Goal: Task Accomplishment & Management: Manage account settings

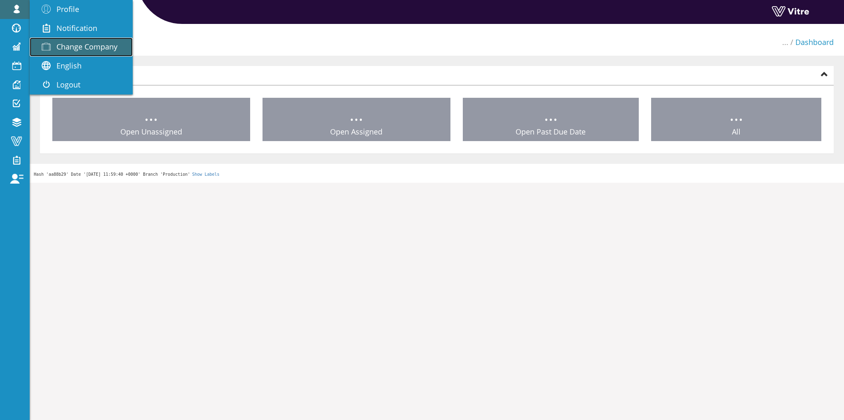
click at [76, 45] on span "Change Company" at bounding box center [86, 47] width 61 height 10
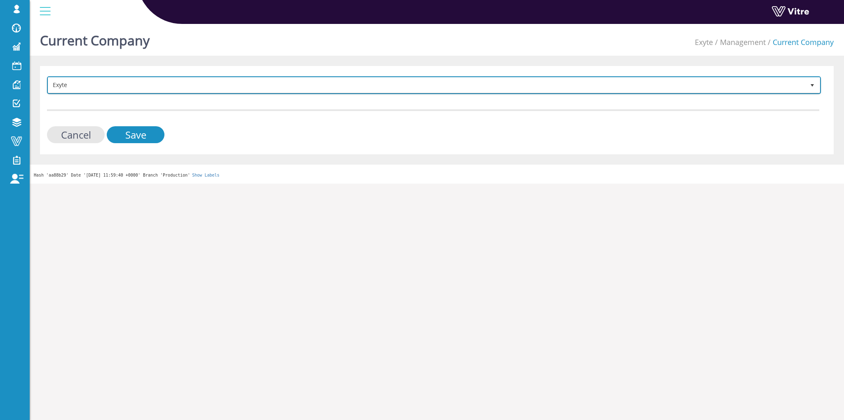
click at [176, 87] on span "Exyte" at bounding box center [426, 85] width 757 height 15
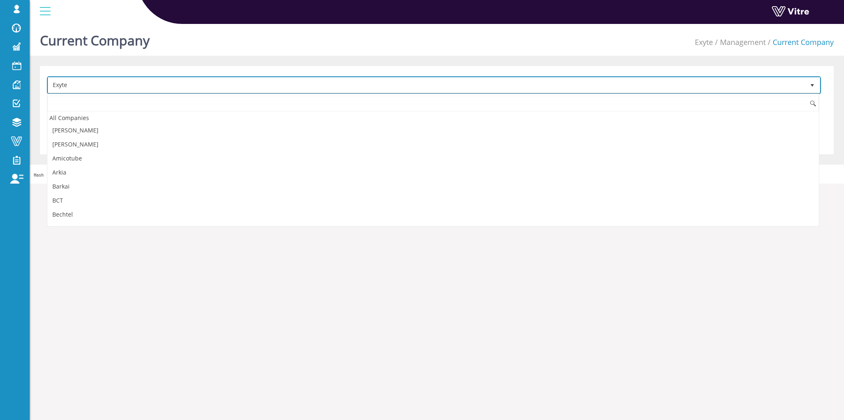
scroll to position [204, 0]
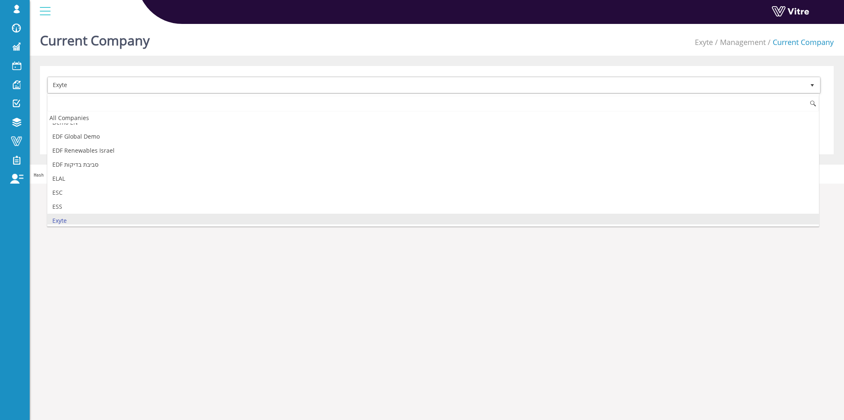
click at [124, 110] on input at bounding box center [433, 104] width 772 height 16
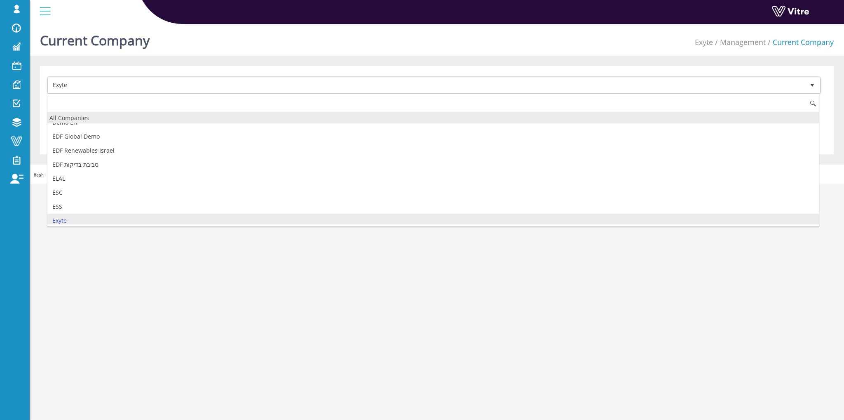
click at [123, 115] on div "All Companies" at bounding box center [433, 117] width 772 height 11
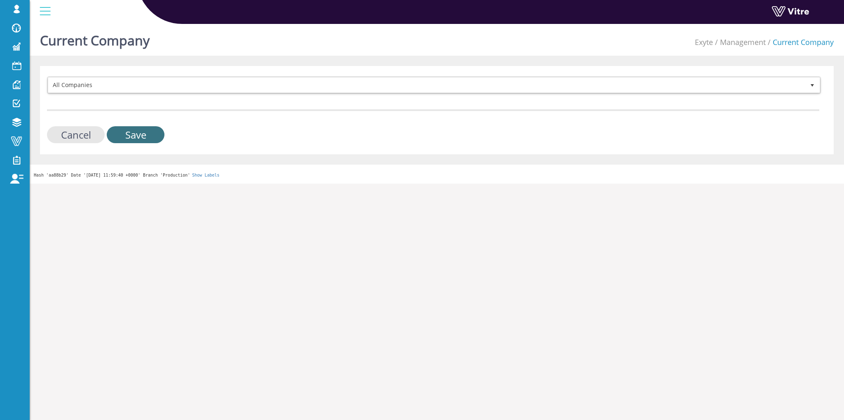
click at [142, 136] on input "Save" at bounding box center [136, 134] width 58 height 17
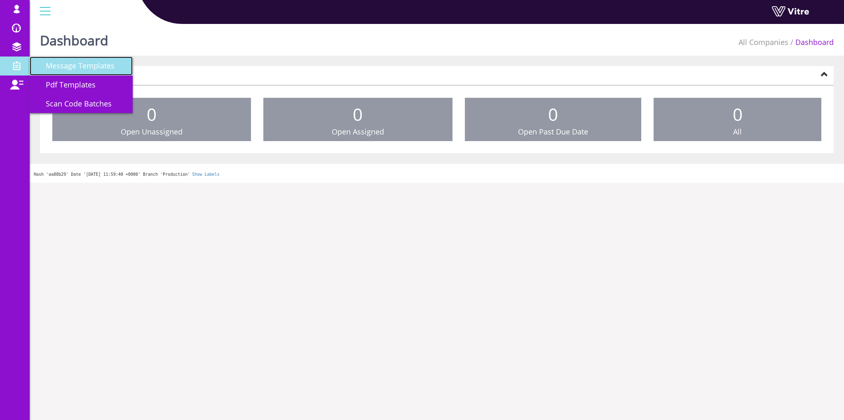
click at [127, 70] on link "Message Templates" at bounding box center [81, 65] width 103 height 19
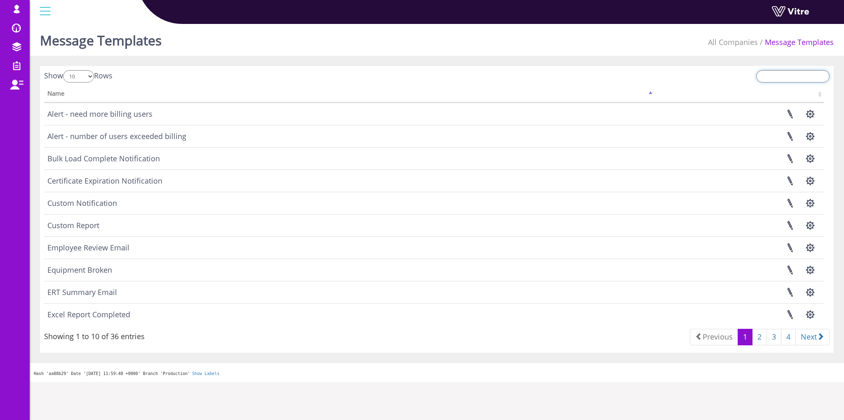
click at [773, 75] on input "search" at bounding box center [793, 76] width 73 height 12
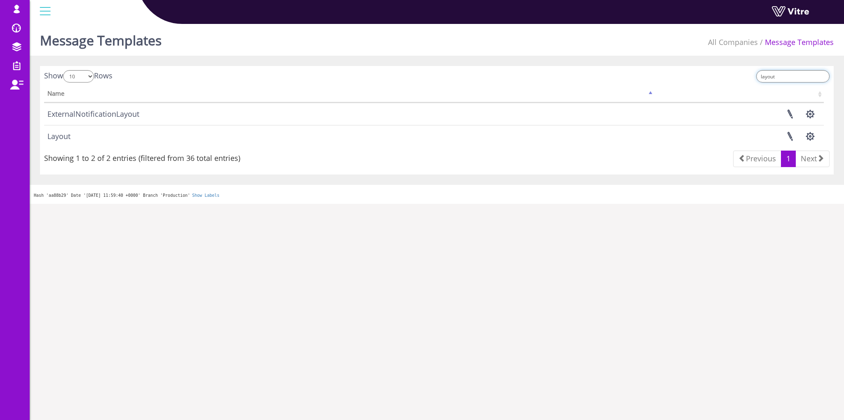
type input "layout"
drag, startPoint x: 133, startPoint y: 229, endPoint x: 274, endPoint y: 181, distance: 149.5
click at [133, 204] on html "osman.su Profile Notification Change Company English English Español Français I…" at bounding box center [422, 102] width 844 height 204
click at [785, 143] on link at bounding box center [790, 136] width 21 height 22
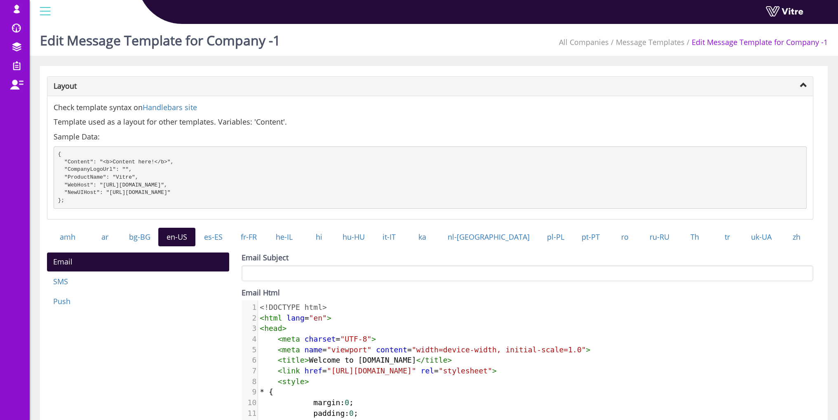
scroll to position [124, 0]
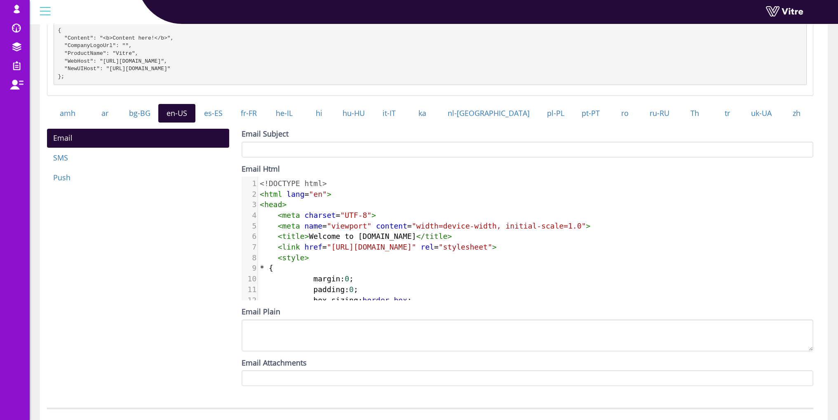
click at [372, 181] on div "Email Html ​ x < img src = alt = "Vitre Logo" class = "logo" > 1 <!DOCTYPE html…" at bounding box center [528, 232] width 572 height 136
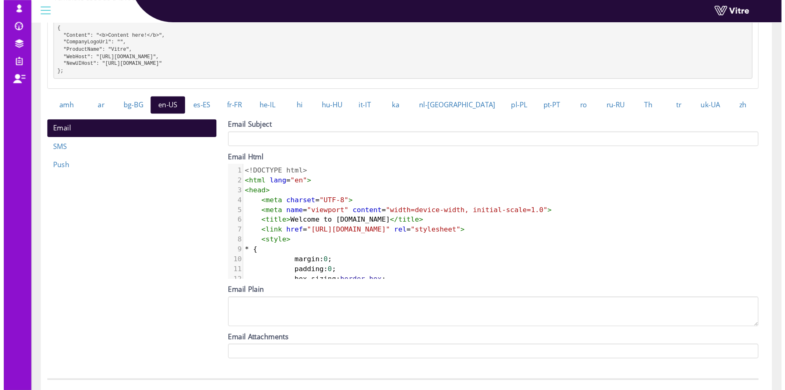
scroll to position [3, 0]
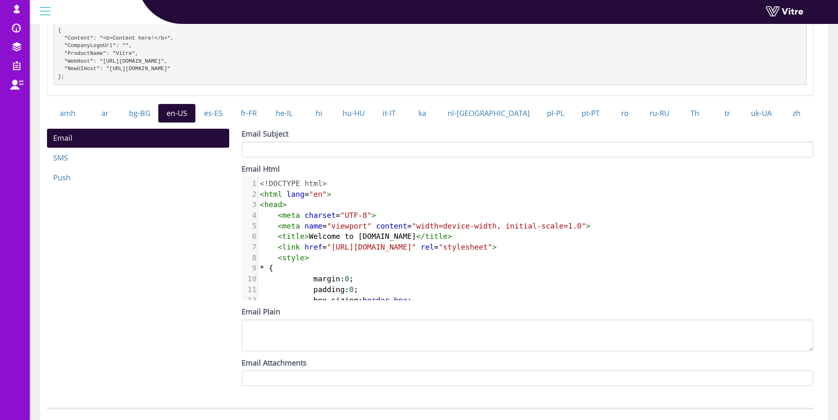
click at [357, 219] on span ""UTF-8"" at bounding box center [355, 215] width 31 height 9
type textarea "<!DOCTYPE html> <html lang="en"> <head> <meta charset="UTF-8"> <meta name="view…"
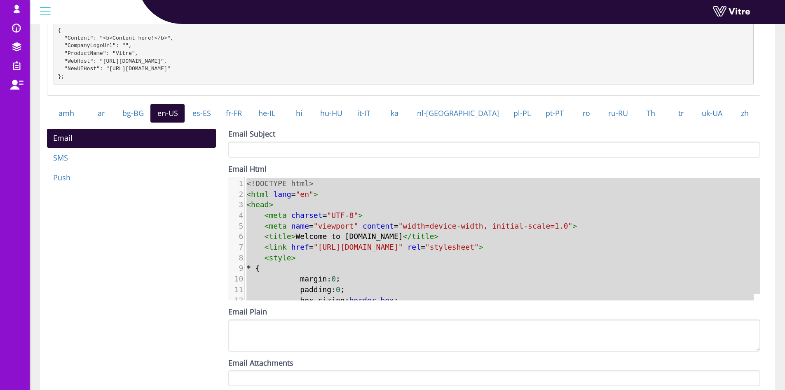
scroll to position [4, 0]
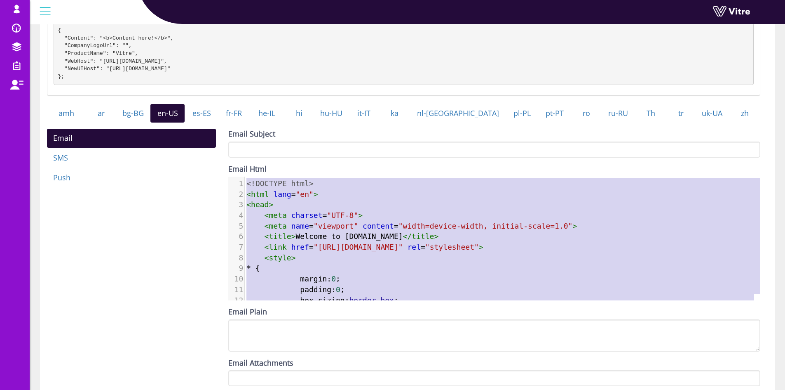
click at [157, 210] on div "Email SMS Push Email Subject Email Html x </ html > 1 <!DOCTYPE html> 2 < html …" at bounding box center [404, 260] width 726 height 263
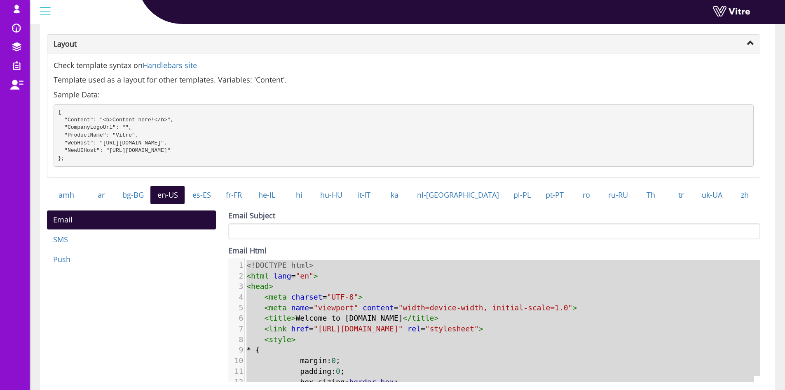
scroll to position [0, 0]
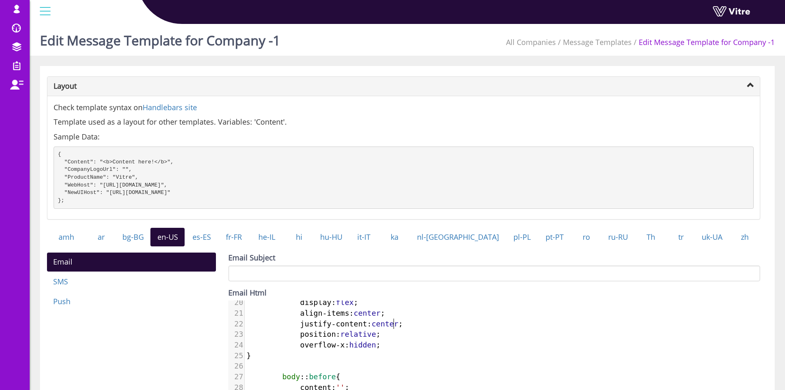
scroll to position [4, 28]
click at [392, 328] on span "justify-content : center ;" at bounding box center [325, 323] width 156 height 9
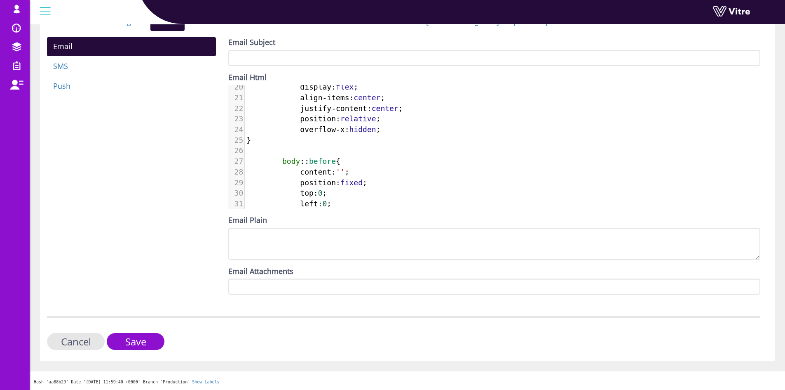
scroll to position [223, 0]
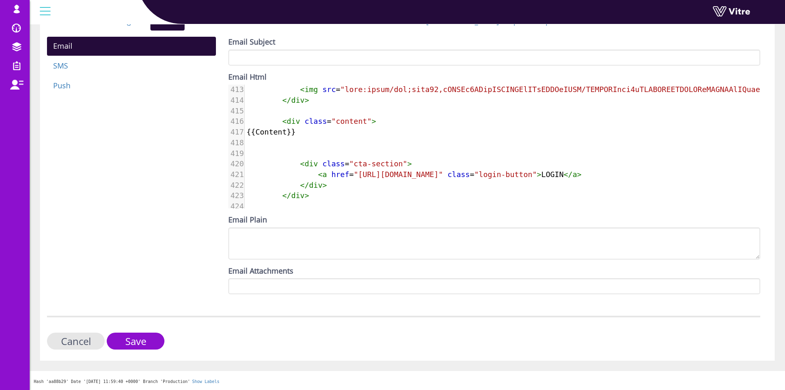
scroll to position [0, 0]
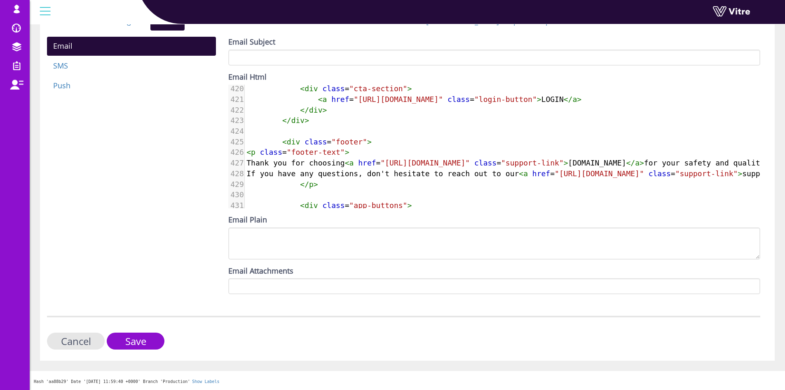
click at [490, 100] on span ""login-button"" at bounding box center [506, 99] width 63 height 9
type textarea "login-button"
drag, startPoint x: 492, startPoint y: 100, endPoint x: 542, endPoint y: 99, distance: 50.3
click at [537, 99] on span ""login-button"" at bounding box center [506, 99] width 63 height 9
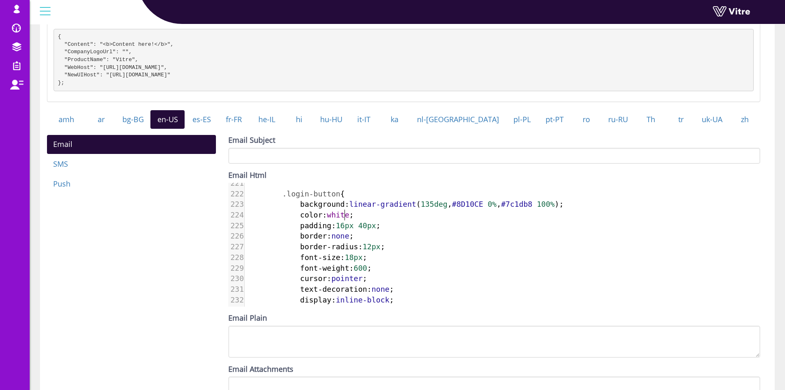
click at [346, 219] on span "color : white ;" at bounding box center [300, 214] width 107 height 9
type textarea "importtant!"
type textarea "importtant!;"
drag, startPoint x: 349, startPoint y: 222, endPoint x: 399, endPoint y: 221, distance: 49.9
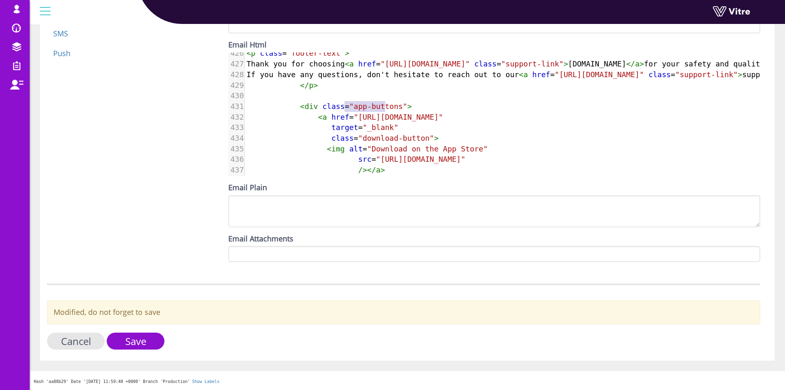
type textarea "app-buttons"
drag, startPoint x: 346, startPoint y: 107, endPoint x: 388, endPoint y: 105, distance: 42.5
click at [388, 105] on span ""app-buttons"" at bounding box center [379, 106] width 58 height 9
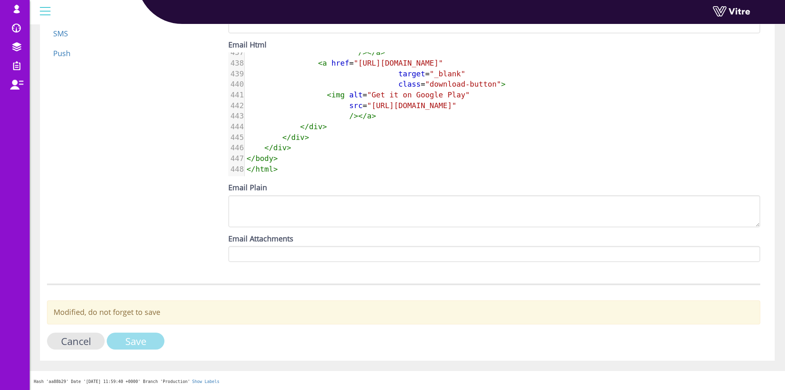
click at [136, 338] on input "Save" at bounding box center [136, 340] width 58 height 17
